Goal: Task Accomplishment & Management: Use online tool/utility

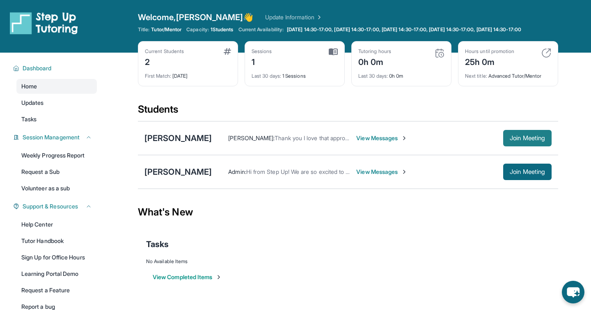
click at [521, 140] on span "Join Meeting" at bounding box center [527, 137] width 35 height 5
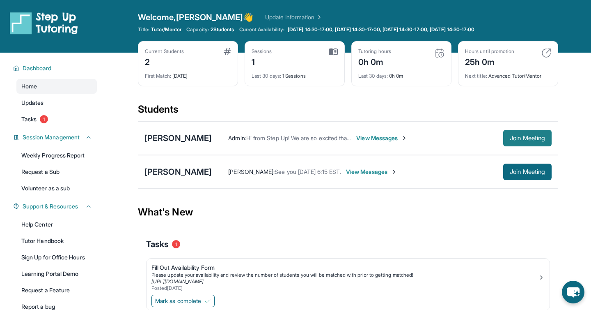
click at [513, 137] on span "Join Meeting" at bounding box center [527, 137] width 35 height 5
click at [539, 134] on button "Join Meeting" at bounding box center [527, 138] width 48 height 16
click at [536, 135] on span "Join Meeting" at bounding box center [527, 137] width 35 height 5
click at [526, 134] on button "Join Meeting" at bounding box center [527, 138] width 48 height 16
click at [534, 133] on button "Join Meeting" at bounding box center [527, 138] width 48 height 16
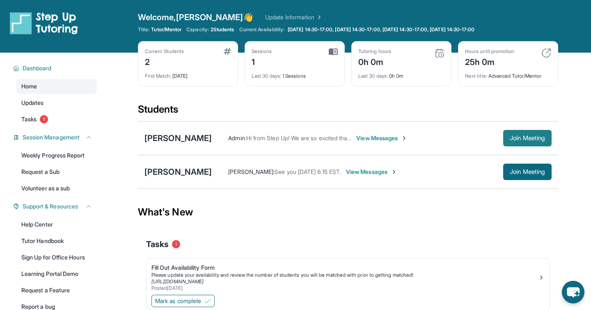
click at [531, 140] on span "Join Meeting" at bounding box center [527, 137] width 35 height 5
click at [517, 135] on span "Join Meeting" at bounding box center [527, 137] width 35 height 5
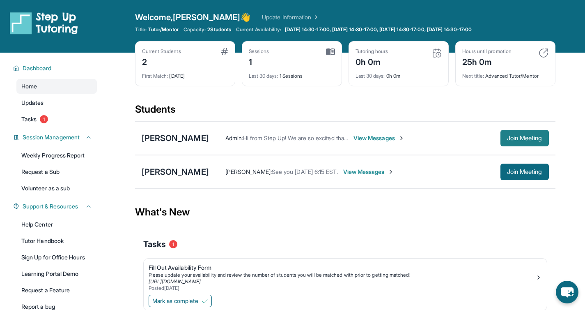
click at [513, 136] on span "Join Meeting" at bounding box center [524, 137] width 35 height 5
click at [507, 135] on span "Join Meeting" at bounding box center [524, 137] width 35 height 5
click at [514, 137] on span "Join Meeting" at bounding box center [524, 137] width 35 height 5
click at [514, 138] on span "Join Meeting" at bounding box center [524, 137] width 35 height 5
click at [516, 140] on span "Join Meeting" at bounding box center [524, 137] width 35 height 5
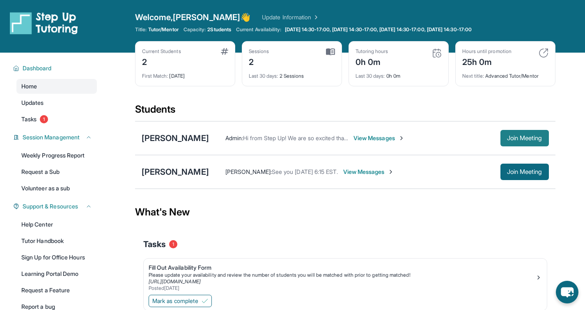
click at [531, 133] on button "Join Meeting" at bounding box center [524, 138] width 48 height 16
click at [512, 137] on span "Join Meeting" at bounding box center [524, 137] width 35 height 5
click at [527, 135] on span "Join Meeting" at bounding box center [524, 137] width 35 height 5
click at [509, 136] on span "Join Meeting" at bounding box center [524, 137] width 35 height 5
click at [515, 139] on span "Join Meeting" at bounding box center [524, 137] width 35 height 5
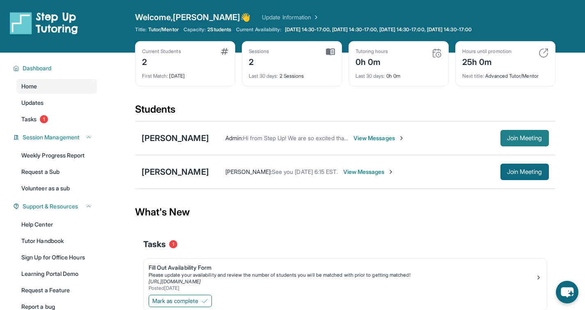
click at [503, 139] on button "Join Meeting" at bounding box center [524, 138] width 48 height 16
click at [510, 139] on span "Join Meeting" at bounding box center [524, 137] width 35 height 5
click at [507, 137] on span "Join Meeting" at bounding box center [524, 137] width 35 height 5
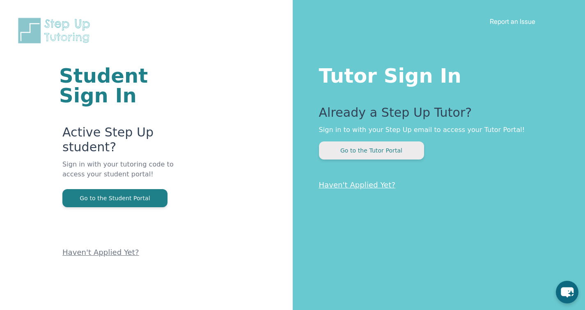
click at [360, 149] on button "Go to the Tutor Portal" at bounding box center [371, 150] width 105 height 18
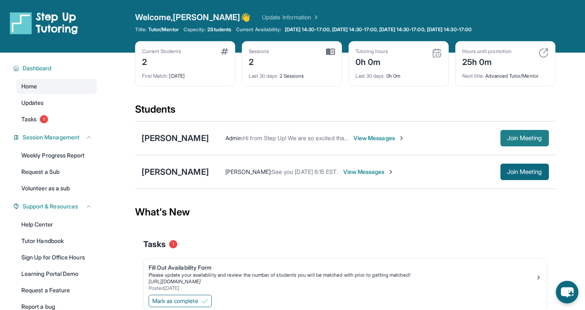
click at [521, 135] on span "Join Meeting" at bounding box center [524, 137] width 35 height 5
click at [529, 133] on button "Join Meeting" at bounding box center [524, 138] width 48 height 16
click at [510, 135] on span "Join Meeting" at bounding box center [524, 137] width 35 height 5
